Goal: Task Accomplishment & Management: Complete application form

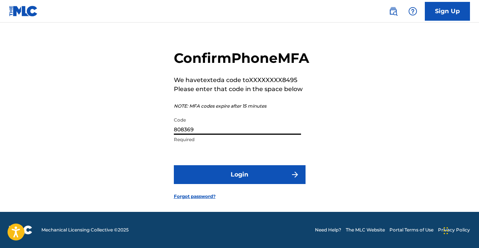
type input "808369"
click at [268, 183] on button "Login" at bounding box center [240, 174] width 132 height 19
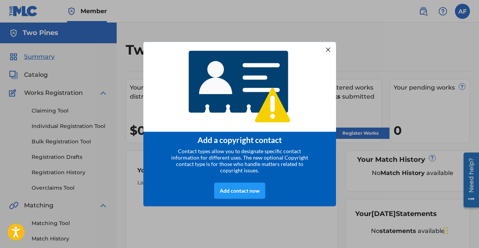
click at [326, 49] on div at bounding box center [328, 49] width 10 height 10
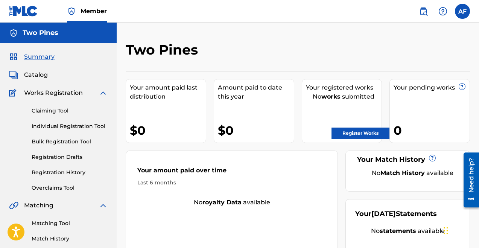
click at [360, 132] on link "Register Works" at bounding box center [361, 133] width 58 height 11
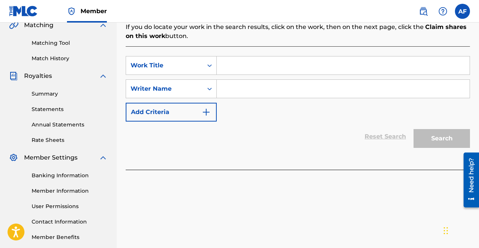
scroll to position [181, 0]
click at [307, 108] on div "SearchWithCriteriae0a10399-9683-4e47-9e9e-1eb77c12a530 Work Title SearchWithCri…" at bounding box center [298, 88] width 344 height 65
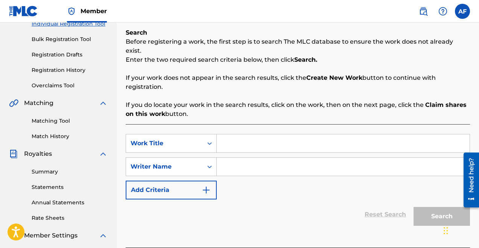
scroll to position [100, 0]
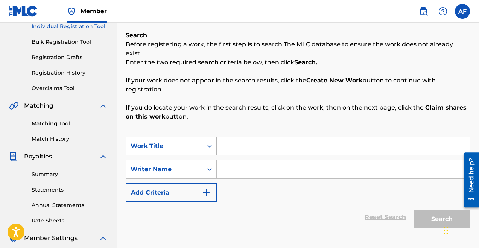
click at [211, 142] on icon "Search Form" at bounding box center [210, 146] width 8 height 8
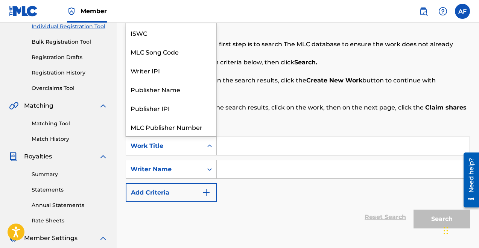
scroll to position [19, 0]
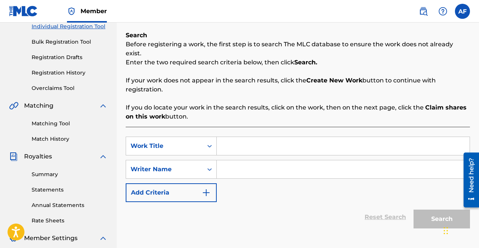
click at [246, 103] on p "If you do locate your work in the search results, click on the work, then on th…" at bounding box center [298, 112] width 344 height 18
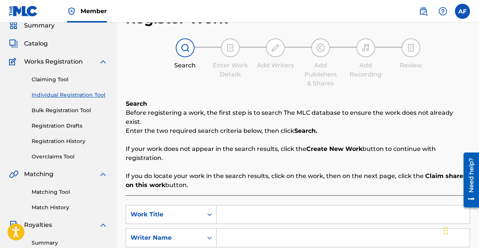
scroll to position [0, 0]
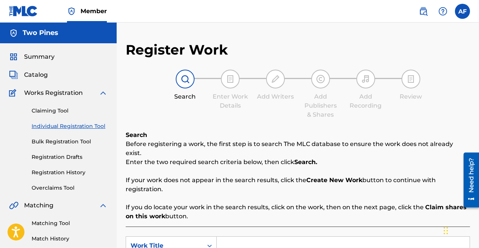
click at [70, 42] on div "Two Pines" at bounding box center [58, 33] width 117 height 21
click at [68, 38] on div "Two Pines" at bounding box center [58, 33] width 117 height 21
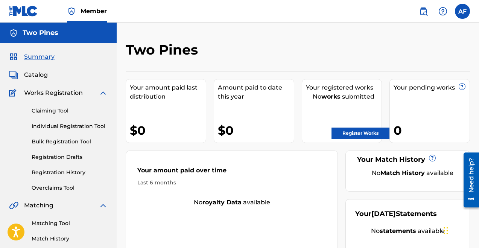
click at [40, 76] on span "Catalog" at bounding box center [36, 74] width 24 height 9
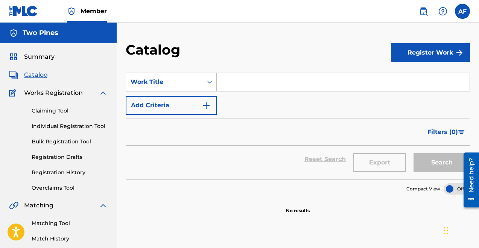
click at [238, 84] on input "Search Form" at bounding box center [343, 82] width 253 height 18
click at [210, 83] on icon "Search Form" at bounding box center [210, 82] width 8 height 8
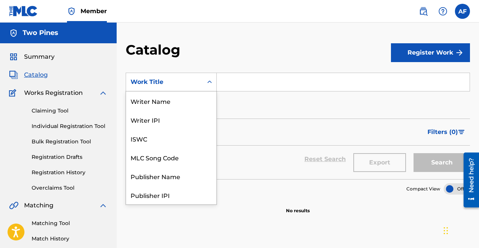
scroll to position [113, 0]
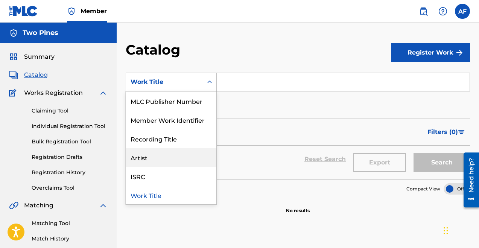
click at [178, 153] on div "Artist" at bounding box center [171, 157] width 90 height 19
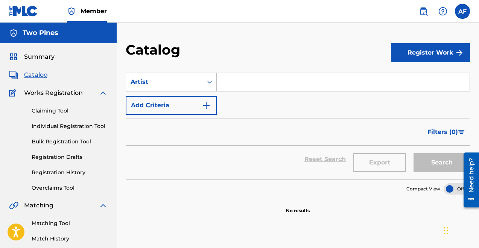
click at [253, 86] on input "Search Form" at bounding box center [343, 82] width 253 height 18
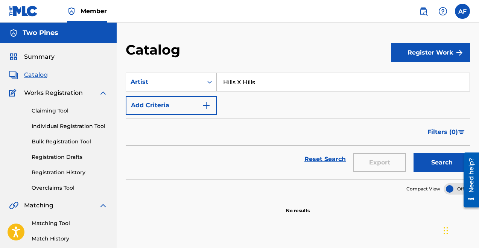
click at [438, 163] on button "Search" at bounding box center [442, 162] width 56 height 19
click at [441, 167] on button "Search" at bounding box center [442, 162] width 56 height 19
drag, startPoint x: 265, startPoint y: 82, endPoint x: 199, endPoint y: 68, distance: 67.2
click at [199, 68] on section "SearchWithCriteria5e06a813-0076-47d6-882c-d573ea7e810b Artist Hills X Hills Add…" at bounding box center [298, 122] width 344 height 116
type input "Night Traveler"
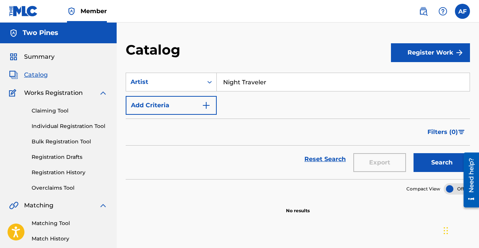
click at [443, 165] on button "Search" at bounding box center [442, 162] width 56 height 19
click at [61, 109] on link "Claiming Tool" at bounding box center [70, 111] width 76 height 8
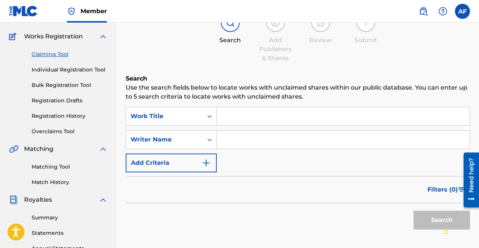
scroll to position [57, 0]
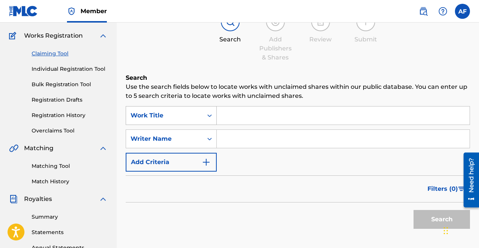
click at [206, 118] on icon "Search Form" at bounding box center [210, 116] width 8 height 8
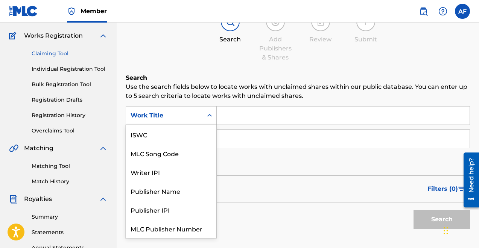
scroll to position [19, 0]
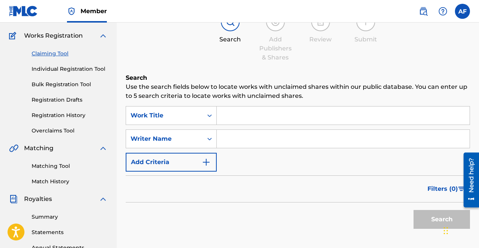
click at [313, 93] on p "Use the search fields below to locate works with unclaimed shares within our pu…" at bounding box center [298, 91] width 344 height 18
click at [206, 141] on icon "Search Form" at bounding box center [210, 139] width 8 height 8
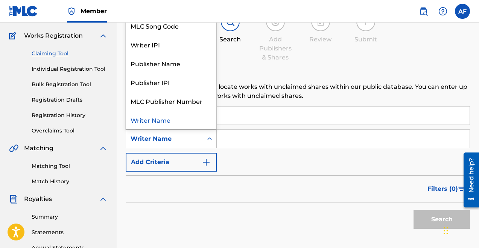
scroll to position [50, 0]
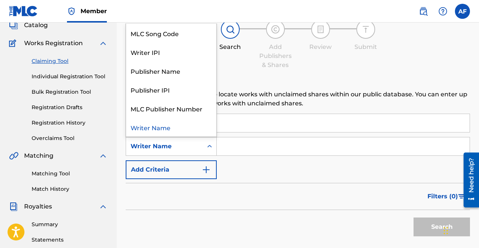
click at [255, 177] on div "SearchWithCriteriac328ef1e-d622-430a-ab4b-40ecb570e9a7 Work Title SearchWithCri…" at bounding box center [298, 146] width 344 height 65
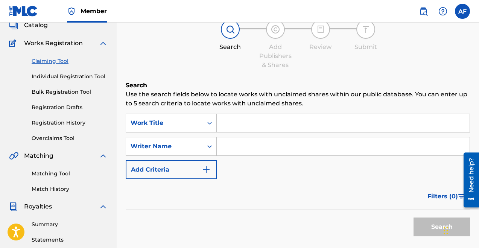
click at [256, 147] on input "Search Form" at bounding box center [343, 146] width 253 height 18
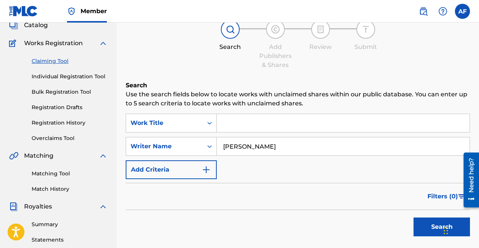
type input "[PERSON_NAME]"
click at [204, 169] on img "Search Form" at bounding box center [206, 169] width 9 height 9
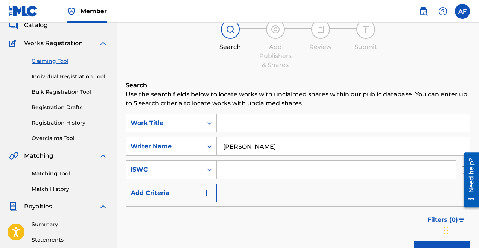
click at [205, 190] on img "Search Form" at bounding box center [206, 193] width 9 height 9
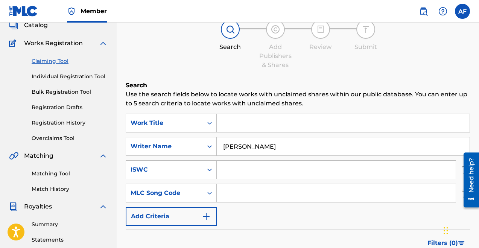
click at [207, 210] on button "Add Criteria" at bounding box center [171, 216] width 91 height 19
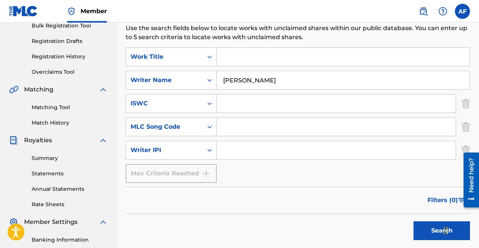
scroll to position [146, 0]
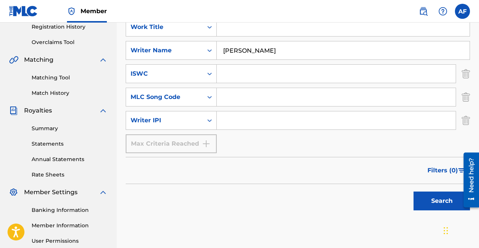
click at [442, 203] on button "Search" at bounding box center [442, 201] width 56 height 19
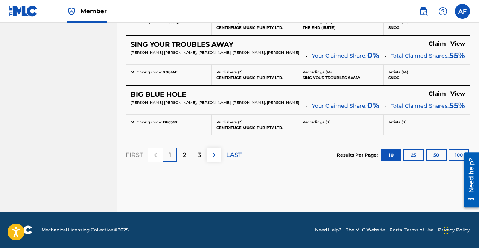
scroll to position [774, 0]
click at [183, 160] on p "2" at bounding box center [184, 155] width 3 height 9
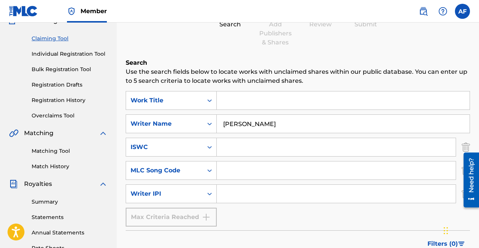
scroll to position [59, 0]
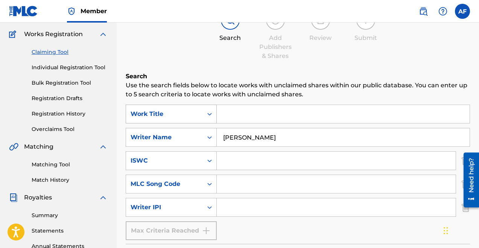
click at [212, 119] on div "Search Form" at bounding box center [210, 114] width 14 height 14
click at [254, 115] on input "Search Form" at bounding box center [343, 114] width 253 height 18
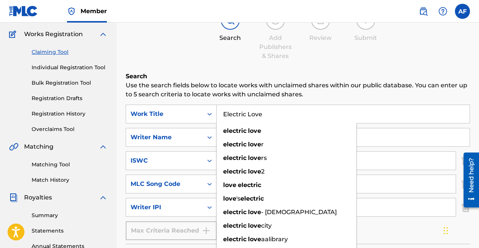
type input "Electric Love"
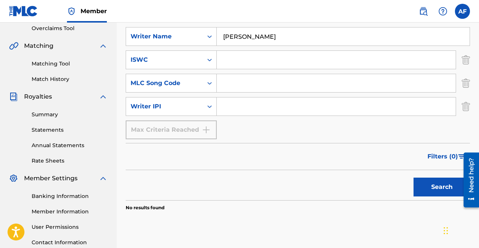
scroll to position [219, 0]
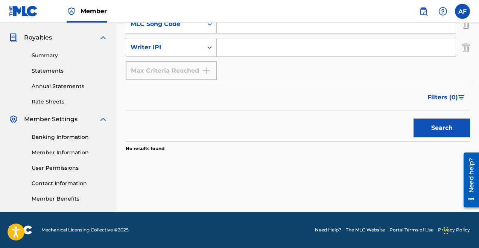
click at [411, 134] on div "Search" at bounding box center [440, 126] width 60 height 30
click at [426, 129] on button "Search" at bounding box center [442, 128] width 56 height 19
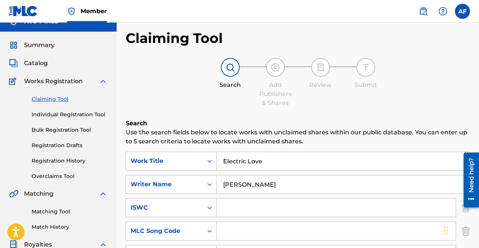
scroll to position [18, 0]
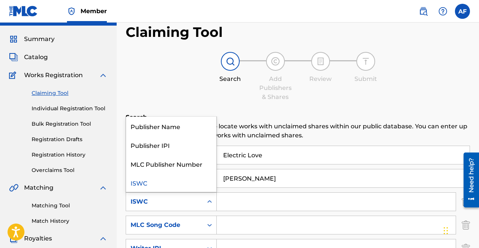
click at [208, 201] on icon "Search Form" at bounding box center [209, 201] width 5 height 3
click at [179, 83] on div "Search Add Publishers & Shares Review Submit" at bounding box center [298, 77] width 344 height 50
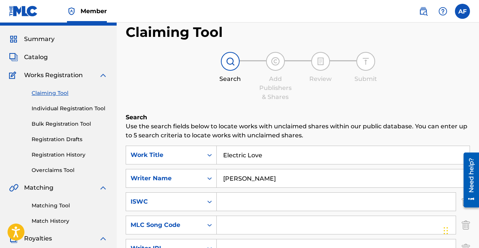
click at [244, 179] on input "[PERSON_NAME]" at bounding box center [343, 178] width 253 height 18
type input "[PERSON_NAME] [PERSON_NAME]"
drag, startPoint x: 272, startPoint y: 157, endPoint x: 213, endPoint y: 155, distance: 58.3
click at [213, 155] on div "SearchWithCriteriac328ef1e-d622-430a-ab4b-40ecb570e9a7 Work Title Electric Love" at bounding box center [298, 155] width 344 height 19
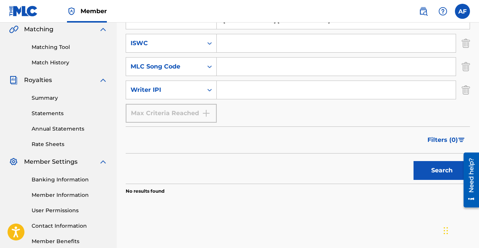
scroll to position [180, 0]
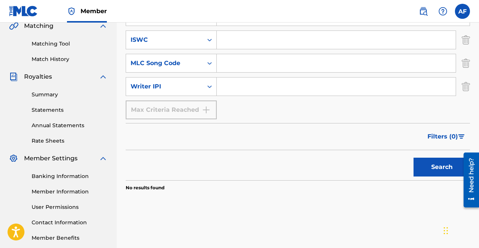
click at [449, 169] on button "Search" at bounding box center [442, 167] width 56 height 19
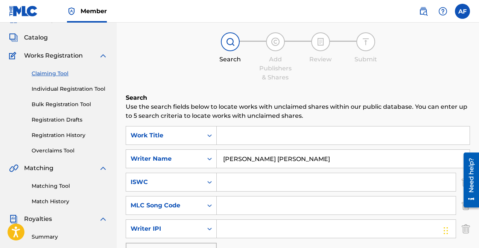
scroll to position [38, 0]
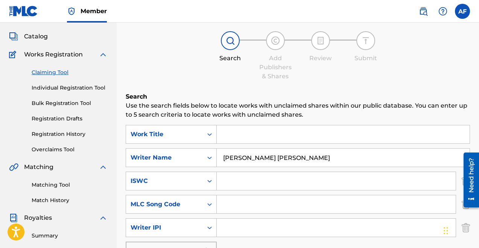
drag, startPoint x: 280, startPoint y: 159, endPoint x: 240, endPoint y: 155, distance: 40.1
click at [240, 155] on input "[PERSON_NAME] [PERSON_NAME]" at bounding box center [343, 158] width 253 height 18
type input "[PERSON_NAME]"
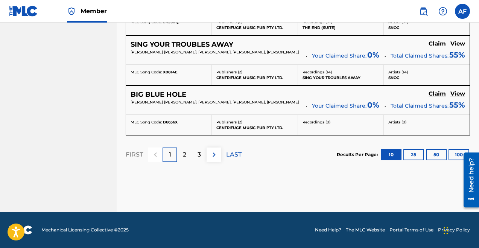
scroll to position [776, 0]
click at [185, 155] on p "2" at bounding box center [184, 154] width 3 height 9
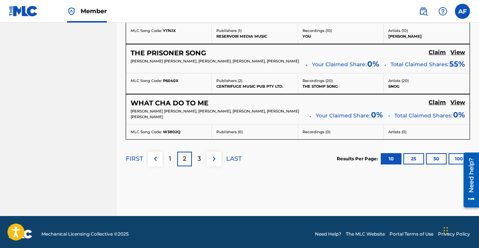
scroll to position [749, 0]
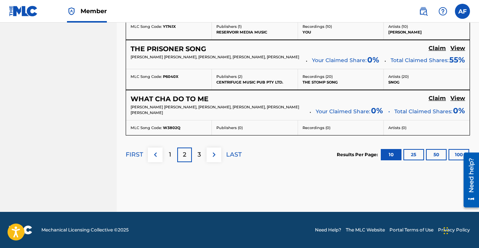
click at [196, 155] on div "3" at bounding box center [199, 155] width 15 height 15
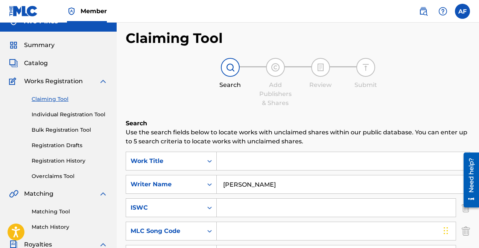
scroll to position [0, 0]
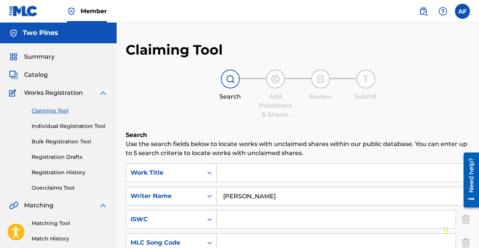
click at [85, 143] on link "Bulk Registration Tool" at bounding box center [70, 142] width 76 height 8
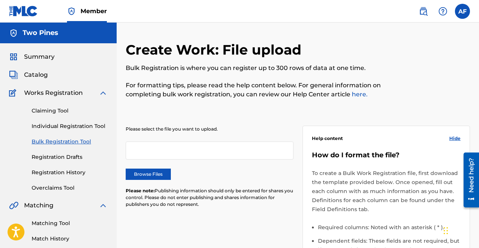
click at [64, 126] on link "Individual Registration Tool" at bounding box center [70, 126] width 76 height 8
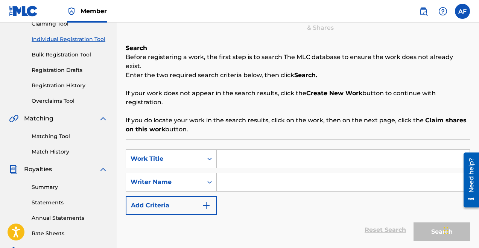
scroll to position [93, 0]
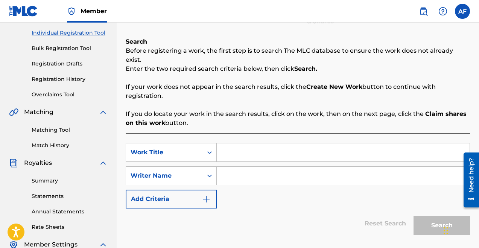
click at [258, 143] on input "Search Form" at bounding box center [343, 152] width 253 height 18
type input "You Feel Like Home"
click at [261, 167] on input "Search Form" at bounding box center [343, 176] width 253 height 18
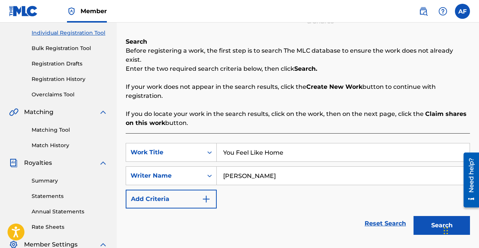
type input "[PERSON_NAME]"
click at [417, 217] on button "Search" at bounding box center [442, 225] width 56 height 19
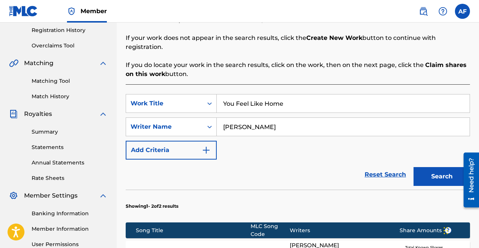
scroll to position [140, 0]
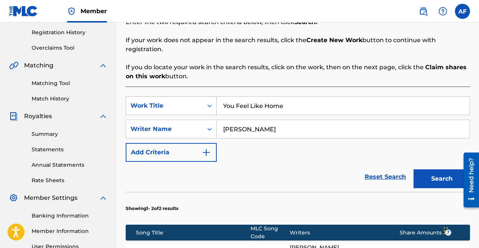
drag, startPoint x: 291, startPoint y: 97, endPoint x: 214, endPoint y: 94, distance: 77.2
click at [214, 96] on div "SearchWithCriteriae0a10399-9683-4e47-9e9e-1eb77c12a530 Work Title You Feel Like…" at bounding box center [298, 105] width 344 height 19
type input "Part of me"
click at [414, 169] on button "Search" at bounding box center [442, 178] width 56 height 19
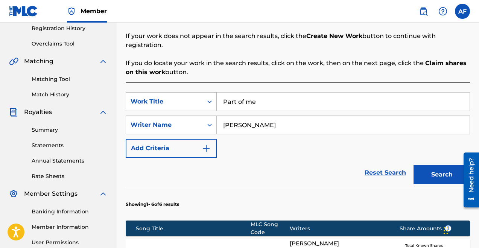
scroll to position [137, 0]
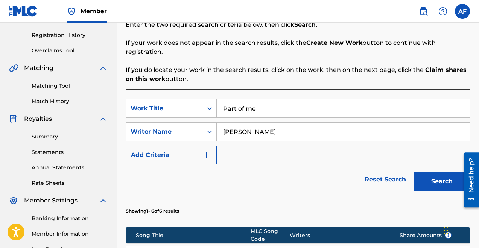
drag, startPoint x: 262, startPoint y: 94, endPoint x: 221, endPoint y: 91, distance: 40.7
click at [221, 99] on input "Part of me" at bounding box center [343, 108] width 253 height 18
drag, startPoint x: 265, startPoint y: 99, endPoint x: 214, endPoint y: 99, distance: 51.2
click at [214, 99] on div "SearchWithCriteriae0a10399-9683-4e47-9e9e-1eb77c12a530 Work Title Part of me" at bounding box center [298, 108] width 344 height 19
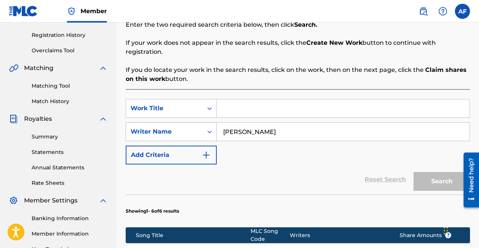
drag, startPoint x: 275, startPoint y: 125, endPoint x: 192, endPoint y: 119, distance: 82.6
click at [192, 122] on div "SearchWithCriteria34688f4d-5314-4509-abaa-aeff8be688b0 Writer Name [PERSON_NAME]" at bounding box center [298, 131] width 344 height 19
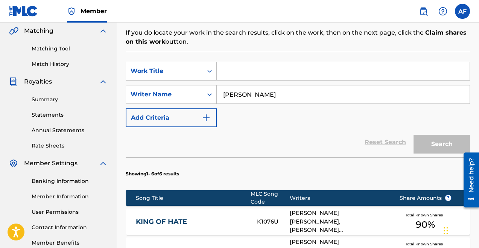
scroll to position [177, 0]
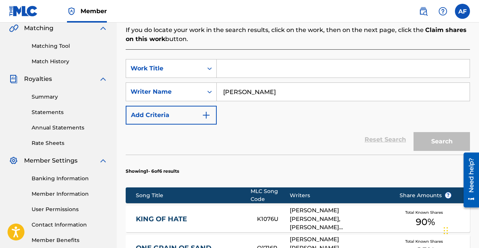
click at [236, 84] on input "[PERSON_NAME]" at bounding box center [343, 92] width 253 height 18
type input "[PERSON_NAME] Box"
click at [290, 67] on input "Search Form" at bounding box center [343, 68] width 253 height 18
click at [287, 86] on input "[PERSON_NAME] Box" at bounding box center [343, 92] width 253 height 18
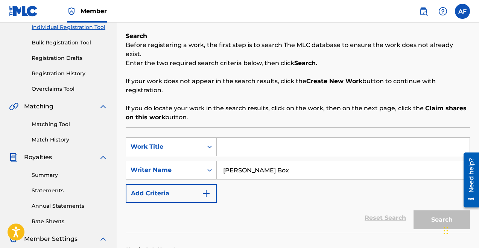
scroll to position [114, 0]
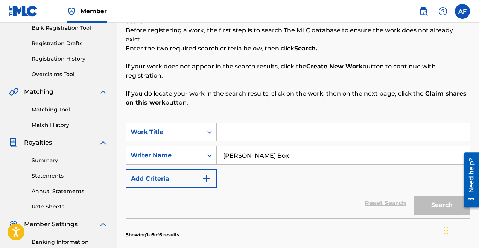
click at [256, 123] on input "Search Form" at bounding box center [343, 132] width 253 height 18
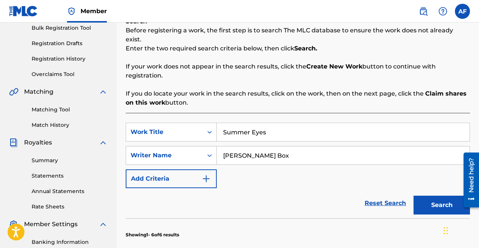
type input "Summer Eyes"
click at [414, 196] on button "Search" at bounding box center [442, 205] width 56 height 19
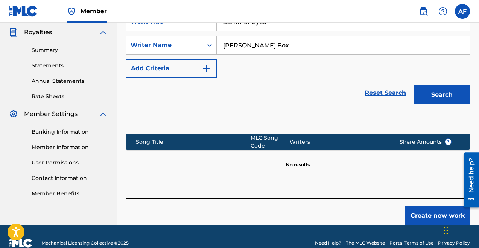
scroll to position [206, 0]
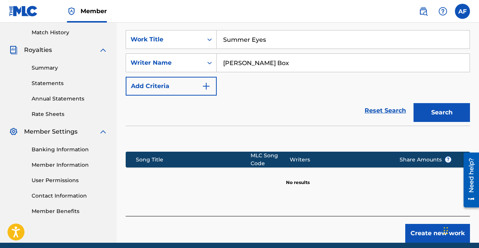
drag, startPoint x: 250, startPoint y: 55, endPoint x: 237, endPoint y: 54, distance: 12.4
click at [237, 54] on input "[PERSON_NAME] Box" at bounding box center [343, 63] width 253 height 18
click at [443, 103] on button "Search" at bounding box center [442, 112] width 56 height 19
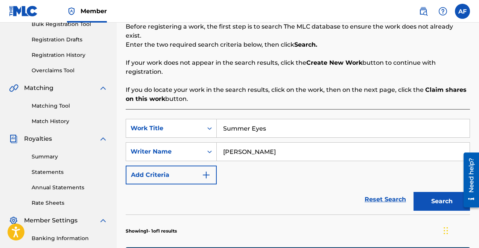
scroll to position [123, 0]
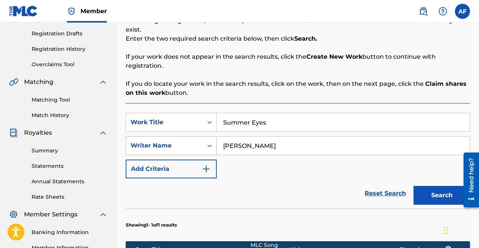
drag, startPoint x: 271, startPoint y: 143, endPoint x: 214, endPoint y: 129, distance: 59.2
click at [214, 136] on div "SearchWithCriteria34688f4d-5314-4509-abaa-aeff8be688b0 Writer Name [PERSON_NAME]" at bounding box center [298, 145] width 344 height 19
type input "[PERSON_NAME]"
drag, startPoint x: 251, startPoint y: 108, endPoint x: 205, endPoint y: 106, distance: 45.2
click at [205, 113] on div "SearchWithCriteriae0a10399-9683-4e47-9e9e-1eb77c12a530 Work Title Summer Eyes" at bounding box center [298, 122] width 344 height 19
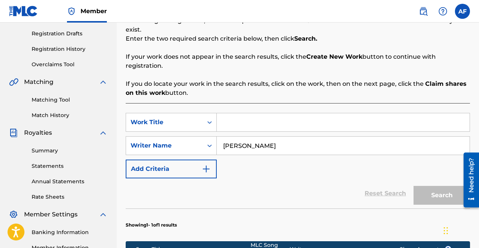
click at [236, 113] on input "Search Form" at bounding box center [343, 122] width 253 height 18
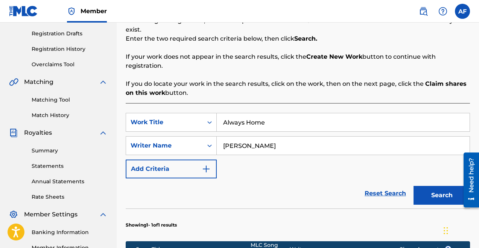
click at [414, 186] on button "Search" at bounding box center [442, 195] width 56 height 19
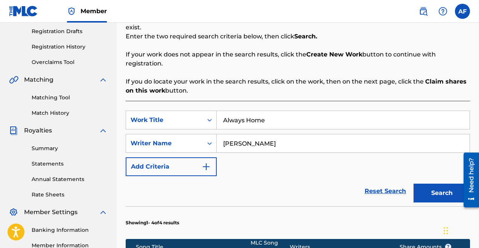
scroll to position [114, 0]
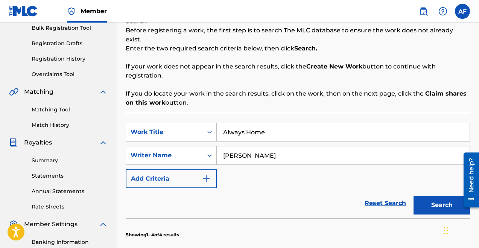
drag, startPoint x: 281, startPoint y: 121, endPoint x: 216, endPoint y: 111, distance: 66.5
type input "sunshine"
click at [414, 196] on button "Search" at bounding box center [442, 205] width 56 height 19
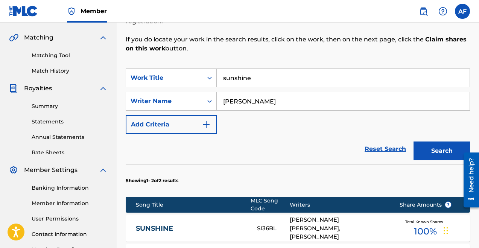
scroll to position [177, 0]
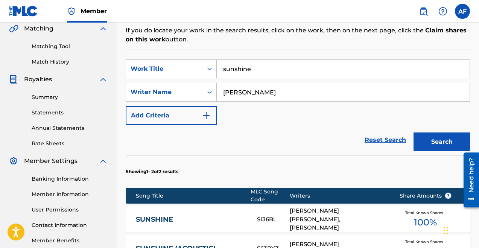
drag, startPoint x: 266, startPoint y: 63, endPoint x: 219, endPoint y: 58, distance: 47.7
click at [219, 60] on input "sunshine" at bounding box center [343, 69] width 253 height 18
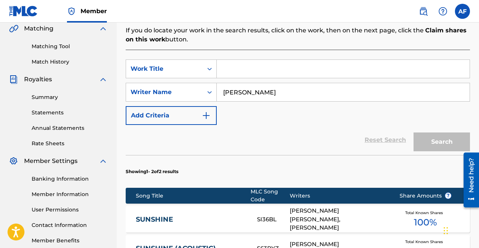
drag, startPoint x: 260, startPoint y: 85, endPoint x: 228, endPoint y: 85, distance: 32.4
click at [228, 85] on input "[PERSON_NAME]" at bounding box center [343, 92] width 253 height 18
drag, startPoint x: 270, startPoint y: 81, endPoint x: 215, endPoint y: 81, distance: 55.3
click at [215, 83] on div "SearchWithCriteria34688f4d-5314-4509-abaa-aeff8be688b0 Writer Name [PERSON_NAME]" at bounding box center [298, 92] width 344 height 19
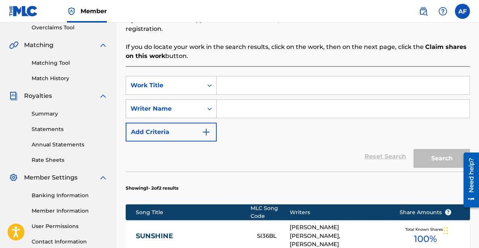
scroll to position [160, 0]
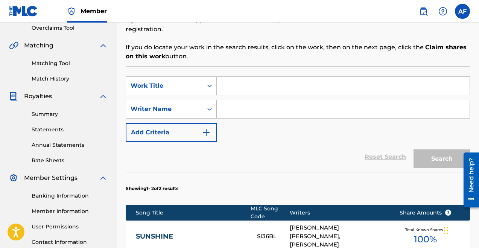
click at [215, 82] on div "Search Form" at bounding box center [210, 86] width 14 height 14
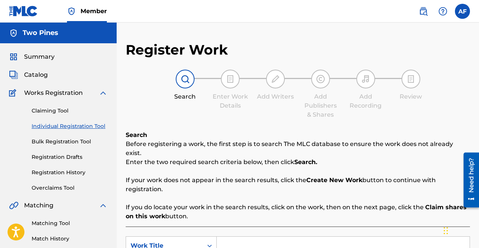
scroll to position [12, 0]
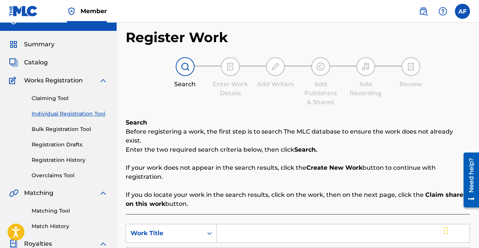
click at [64, 100] on link "Claiming Tool" at bounding box center [70, 98] width 76 height 8
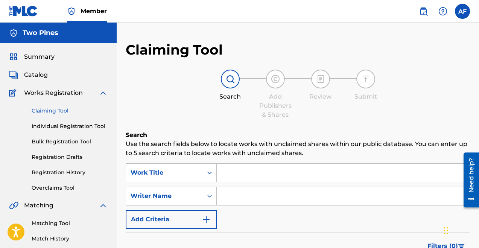
click at [267, 178] on input "Search Form" at bounding box center [343, 173] width 253 height 18
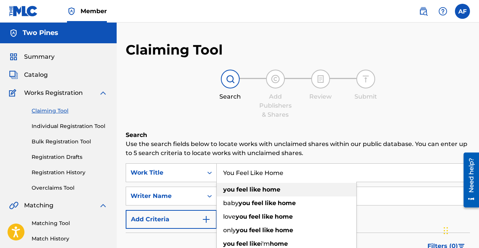
click at [259, 191] on strong "like" at bounding box center [254, 189] width 11 height 7
type input "you feel like home"
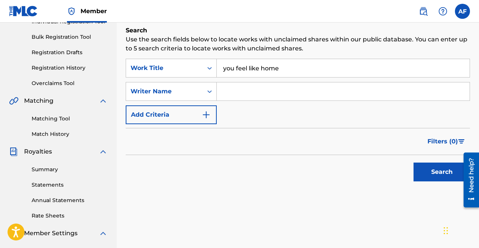
scroll to position [107, 0]
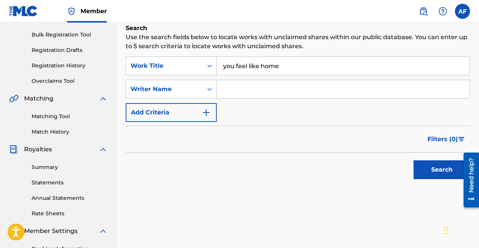
click at [446, 172] on button "Search" at bounding box center [442, 169] width 56 height 19
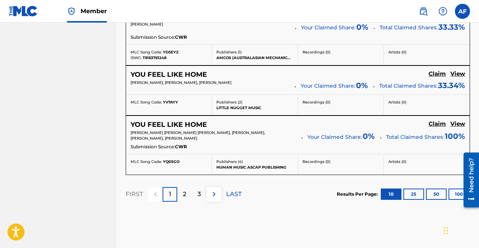
scroll to position [697, 0]
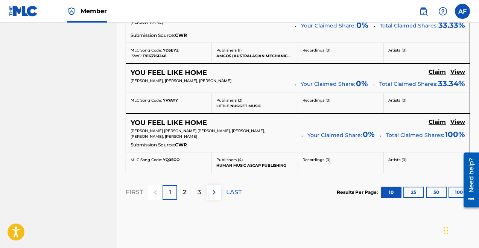
click at [184, 193] on p "2" at bounding box center [184, 192] width 3 height 9
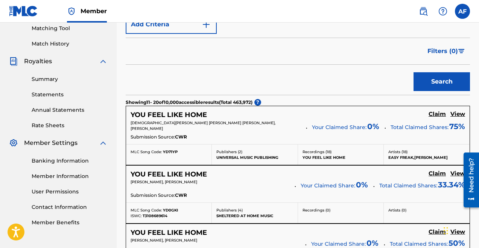
scroll to position [199, 0]
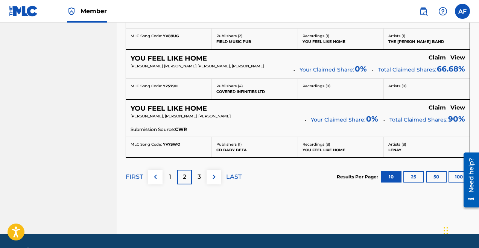
click at [202, 178] on div "3" at bounding box center [199, 177] width 15 height 15
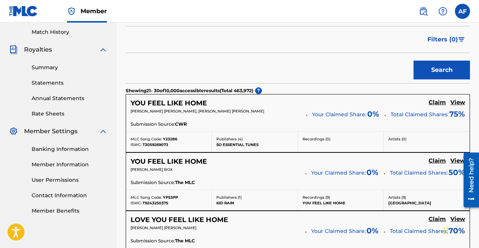
scroll to position [0, 0]
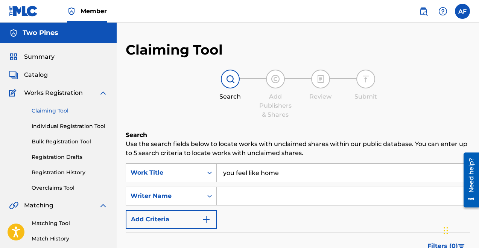
click at [260, 204] on input "Search Form" at bounding box center [343, 196] width 253 height 18
type input "[PERSON_NAME]"
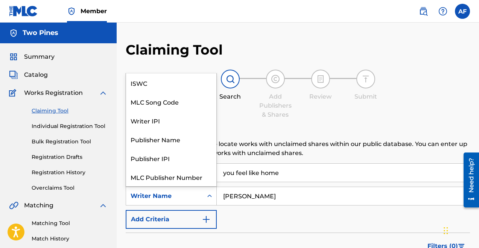
click at [209, 197] on icon "Search Form" at bounding box center [210, 196] width 8 height 8
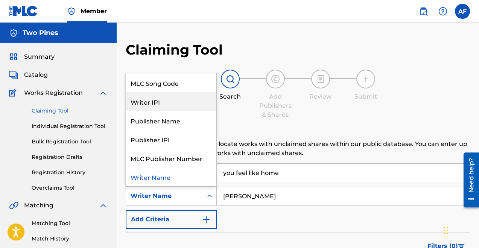
click at [195, 103] on div "Writer IPI" at bounding box center [171, 101] width 90 height 19
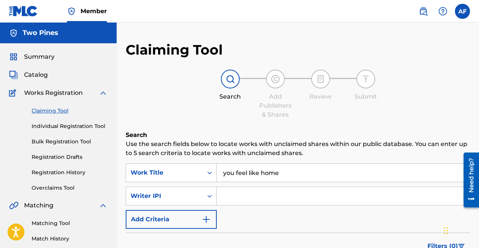
click at [259, 200] on input "Search Form" at bounding box center [343, 196] width 253 height 18
type input "887082299"
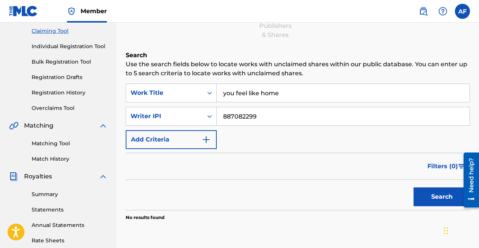
scroll to position [83, 0]
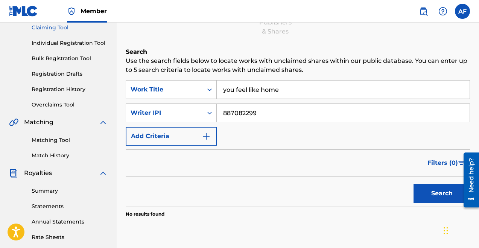
click at [444, 196] on button "Search" at bounding box center [442, 193] width 56 height 19
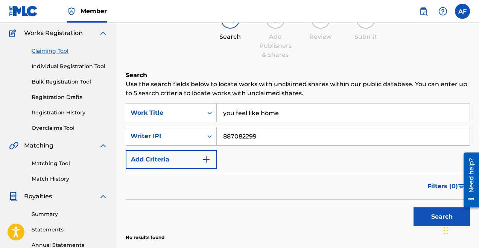
scroll to position [55, 0]
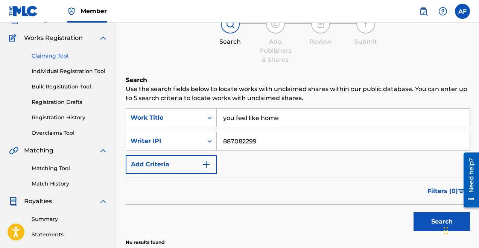
click at [75, 73] on link "Individual Registration Tool" at bounding box center [70, 71] width 76 height 8
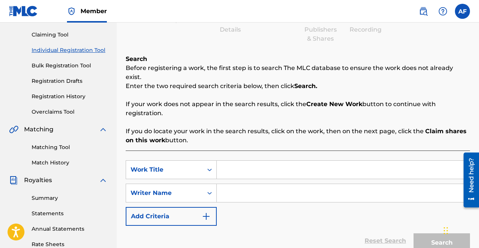
scroll to position [79, 0]
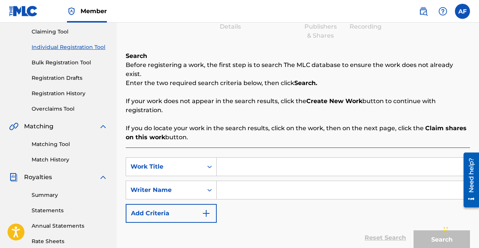
click at [250, 158] on input "Search Form" at bounding box center [343, 167] width 253 height 18
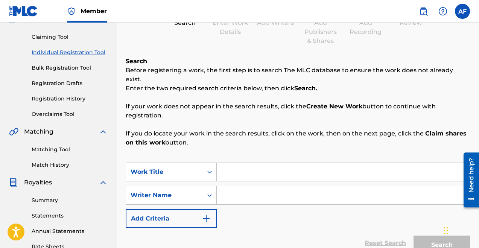
scroll to position [59, 0]
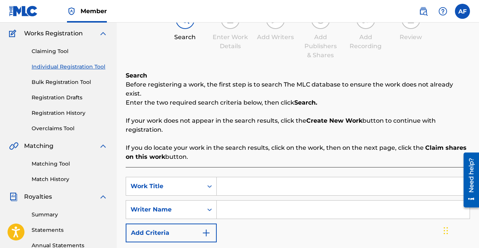
click at [321, 117] on strong "Create New Work" at bounding box center [334, 120] width 56 height 7
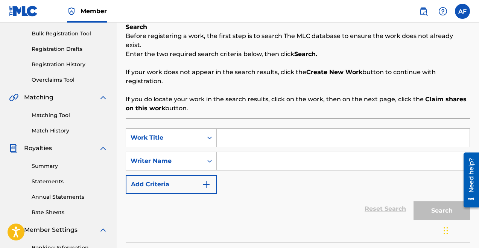
scroll to position [114, 0]
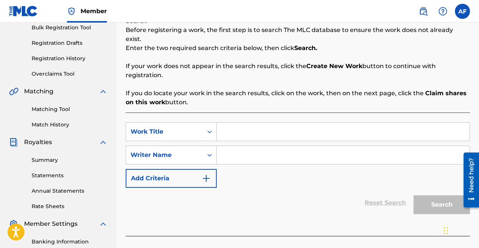
click at [279, 126] on input "Search Form" at bounding box center [343, 132] width 253 height 18
click at [201, 169] on button "Add Criteria" at bounding box center [171, 178] width 91 height 19
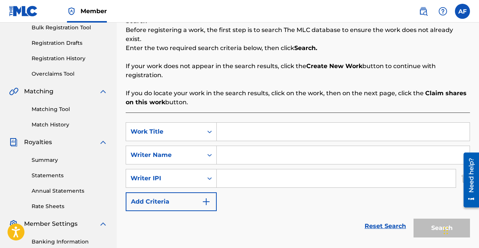
click at [259, 123] on input "Search Form" at bounding box center [343, 132] width 253 height 18
type input "You Feel Like Home"
click at [242, 147] on input "Search Form" at bounding box center [343, 155] width 253 height 18
type input "[PERSON_NAME]"
click at [240, 170] on input "Search Form" at bounding box center [336, 178] width 239 height 18
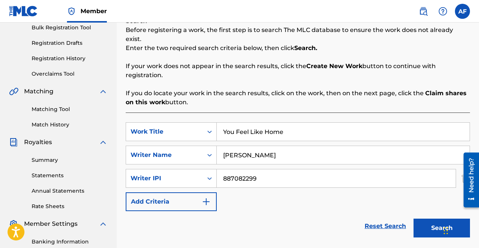
type input "887082299"
click at [433, 222] on button "Search" at bounding box center [442, 228] width 56 height 19
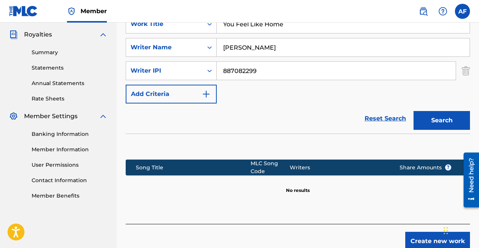
scroll to position [251, 0]
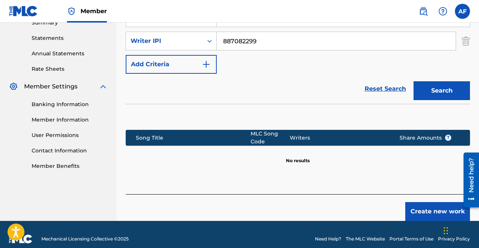
click at [408, 204] on button "Create new work" at bounding box center [437, 211] width 65 height 19
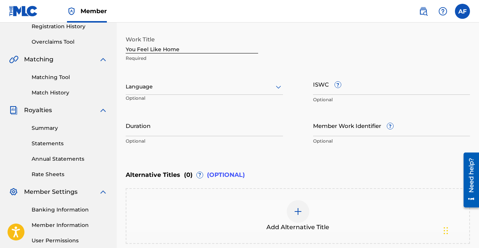
scroll to position [146, 0]
drag, startPoint x: 196, startPoint y: 51, endPoint x: 121, endPoint y: 49, distance: 75.7
click at [121, 49] on div "Register Work Search Enter Work Details Add Writers Add Publishers & Shares Add…" at bounding box center [298, 93] width 362 height 394
type input "Lost Together"
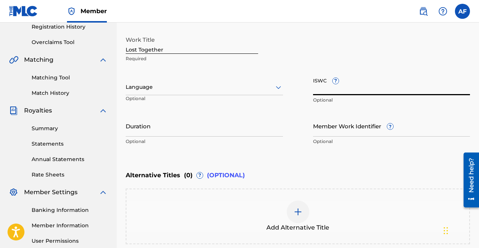
click at [328, 91] on input "ISWC ?" at bounding box center [391, 84] width 157 height 21
paste input "T-924.324.953-8"
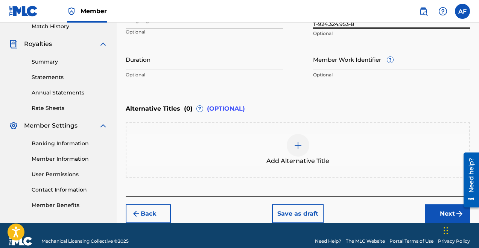
scroll to position [223, 0]
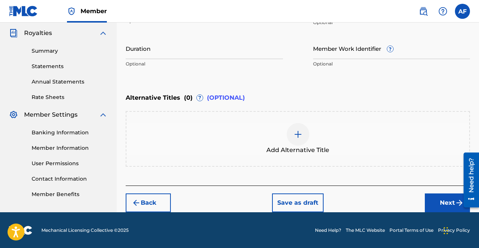
type input "T-924.324.953-8"
click at [449, 201] on button "Next" at bounding box center [447, 202] width 45 height 19
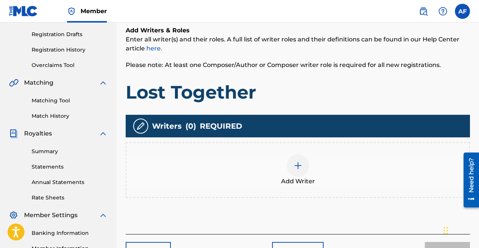
scroll to position [164, 0]
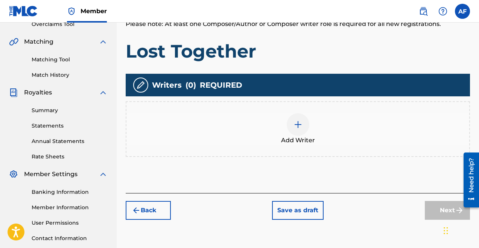
click at [302, 128] on img at bounding box center [298, 124] width 9 height 9
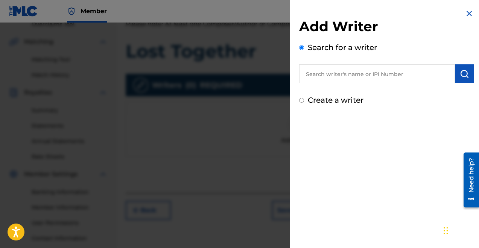
click at [327, 80] on input "text" at bounding box center [377, 73] width 156 height 19
click at [333, 75] on input "text" at bounding box center [377, 73] width 156 height 19
paste input "00887082299"
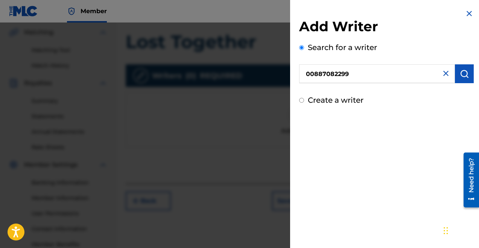
type input "00887082299"
click at [460, 80] on button "submit" at bounding box center [464, 73] width 19 height 19
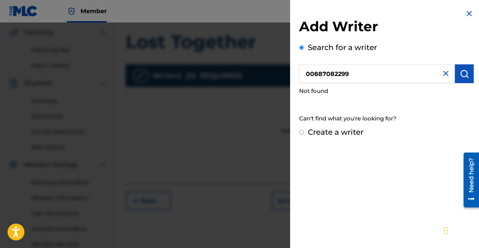
click at [466, 15] on img at bounding box center [469, 13] width 9 height 9
